Goal: Transaction & Acquisition: Purchase product/service

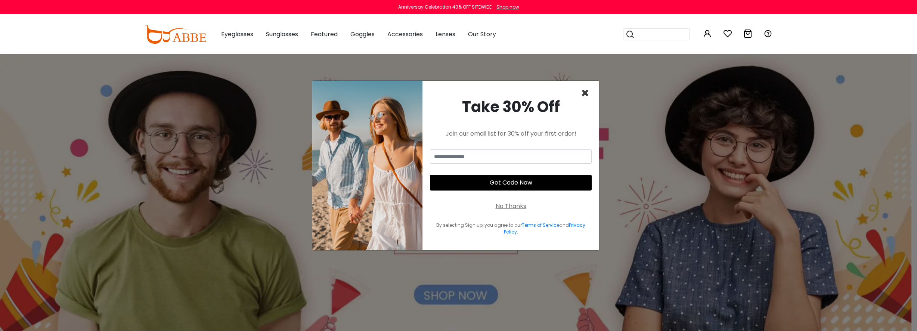
click at [587, 91] on span "×" at bounding box center [585, 93] width 9 height 19
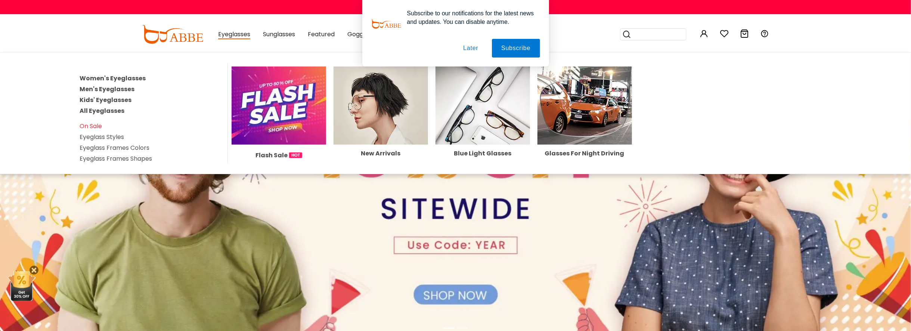
click at [105, 88] on link "Men's Eyeglasses" at bounding box center [107, 89] width 55 height 9
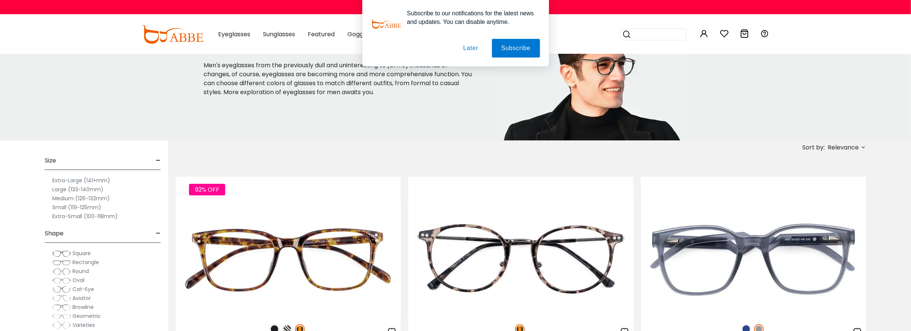
scroll to position [149, 0]
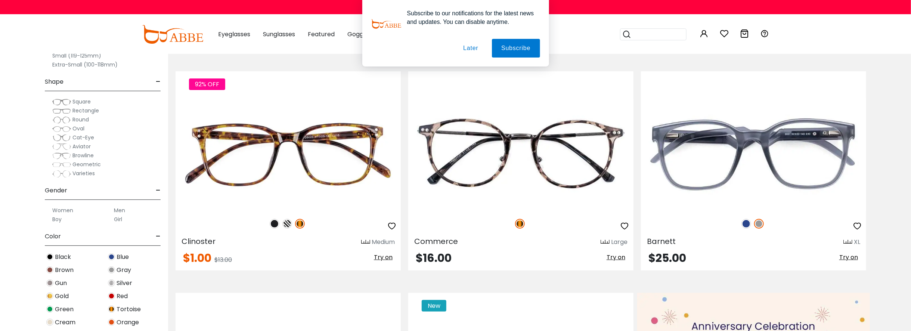
click at [63, 111] on img at bounding box center [61, 110] width 19 height 7
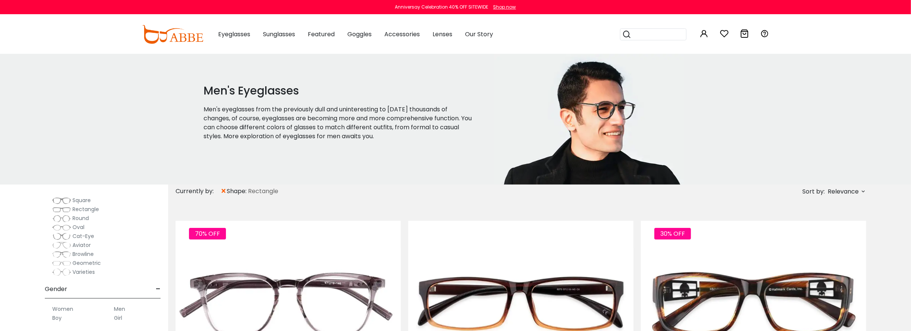
scroll to position [37, 0]
click at [66, 220] on label "Medium (126-132mm)" at bounding box center [81, 220] width 58 height 9
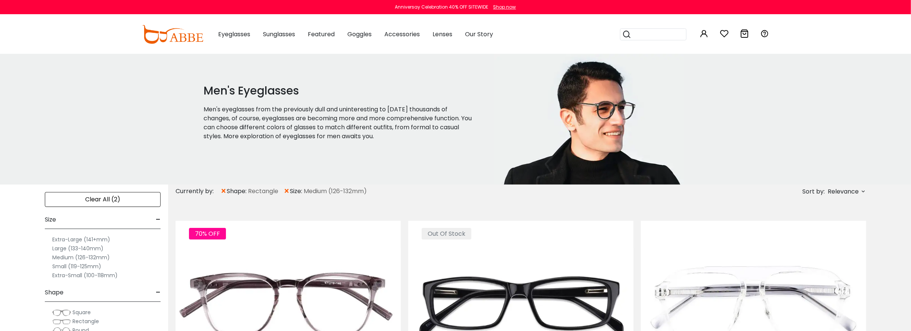
click at [76, 257] on label "Medium (126-132mm)" at bounding box center [81, 257] width 58 height 9
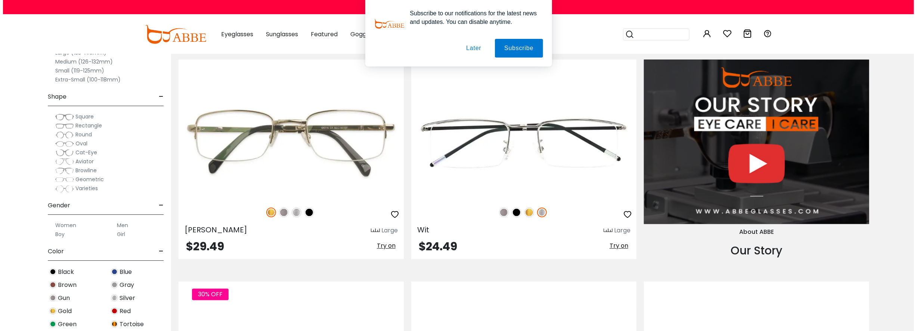
scroll to position [897, 0]
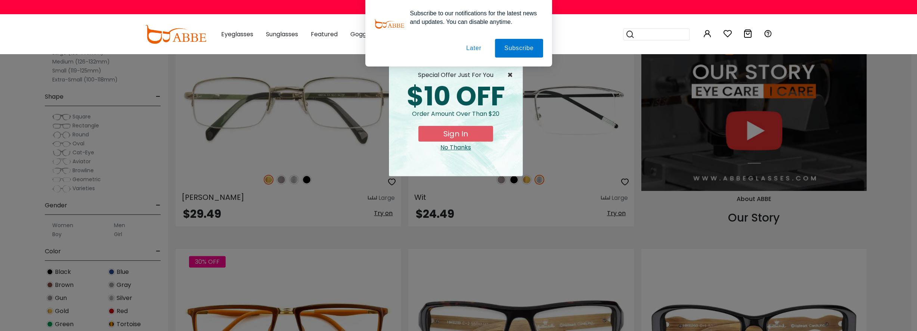
click at [512, 76] on span "×" at bounding box center [511, 75] width 9 height 9
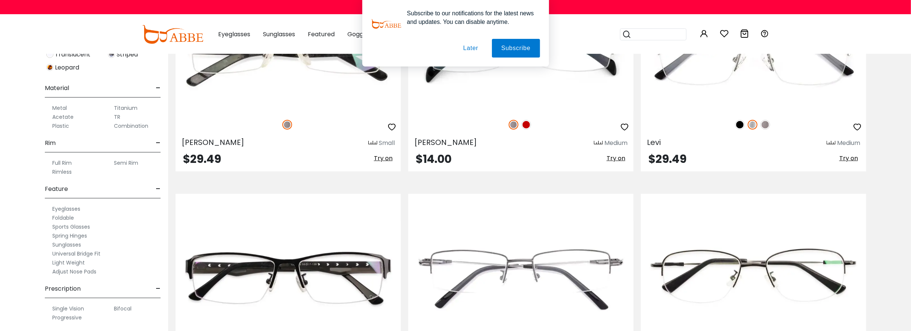
scroll to position [337, 0]
click at [62, 161] on label "Full Rim" at bounding box center [61, 160] width 19 height 9
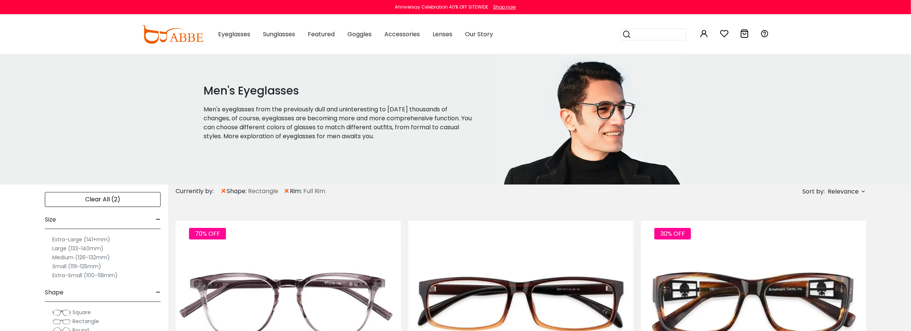
click at [67, 258] on label "Medium (126-132mm)" at bounding box center [81, 257] width 58 height 9
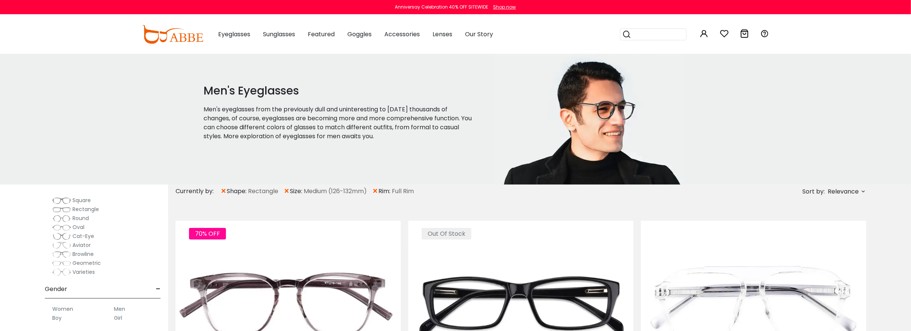
click at [77, 210] on span "Rectangle" at bounding box center [85, 208] width 27 height 7
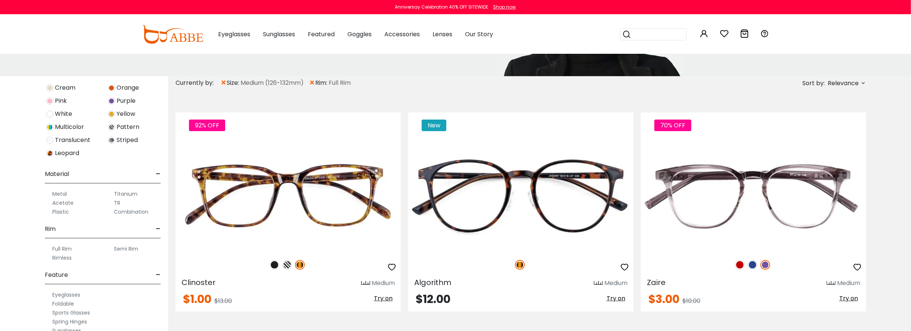
scroll to position [112, 0]
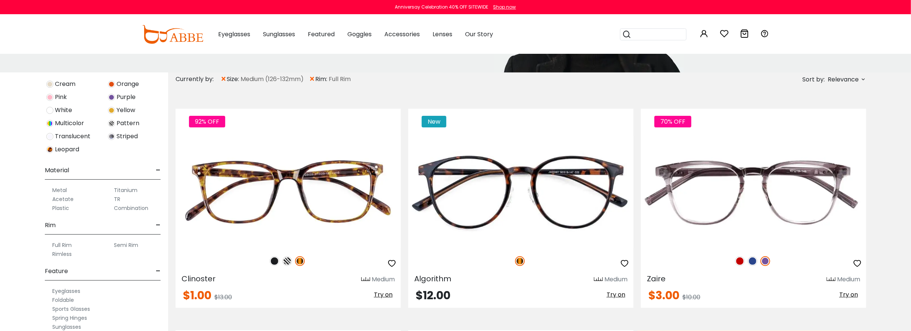
click at [66, 244] on label "Full Rim" at bounding box center [61, 245] width 19 height 9
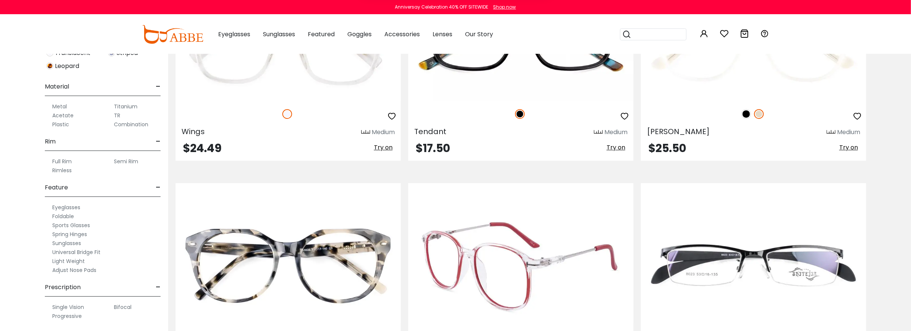
scroll to position [3922, 0]
